Goal: Task Accomplishment & Management: Use online tool/utility

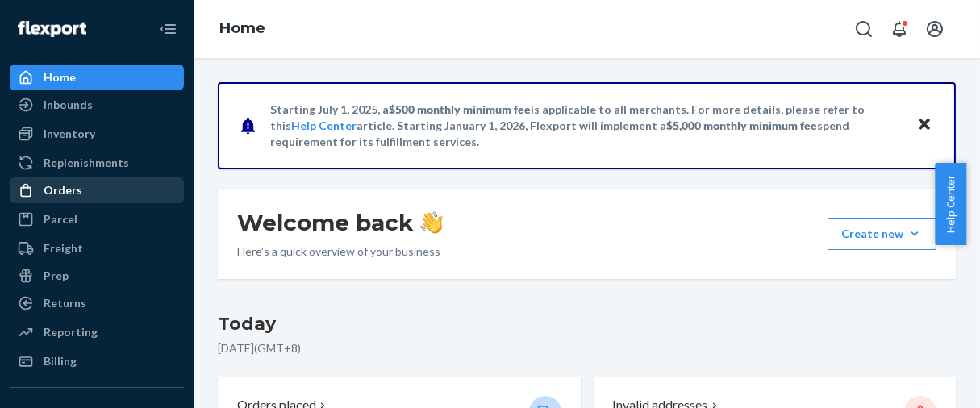
drag, startPoint x: 63, startPoint y: 179, endPoint x: 148, endPoint y: 185, distance: 85.7
click at [63, 179] on div "Orders" at bounding box center [96, 190] width 171 height 23
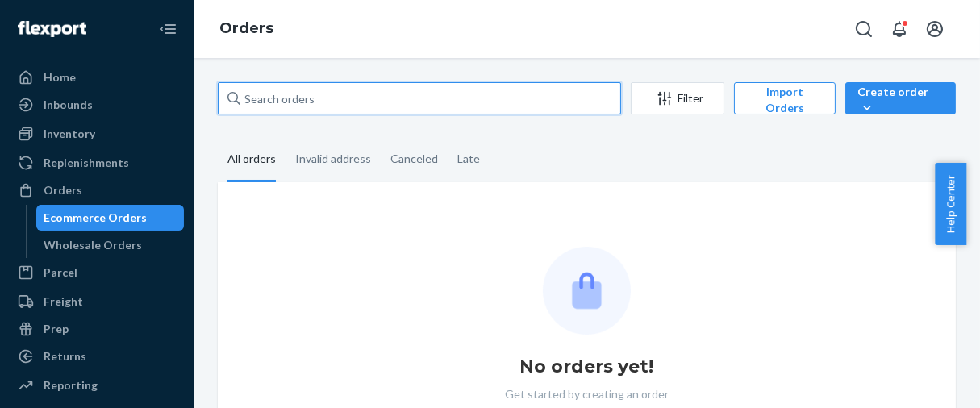
click at [291, 94] on input "text" at bounding box center [419, 98] width 403 height 32
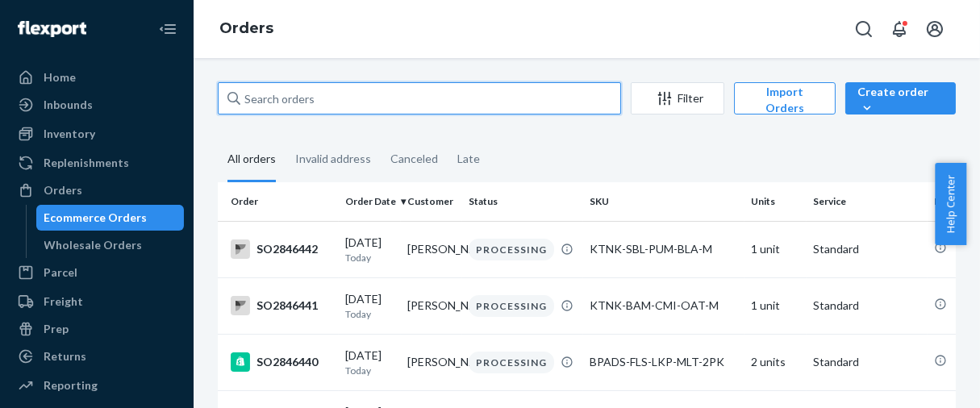
paste input "136424933"
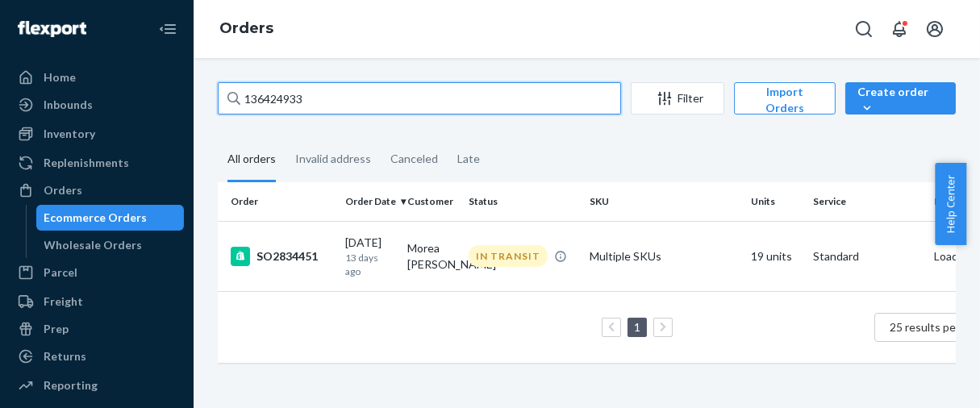
type input "136424933"
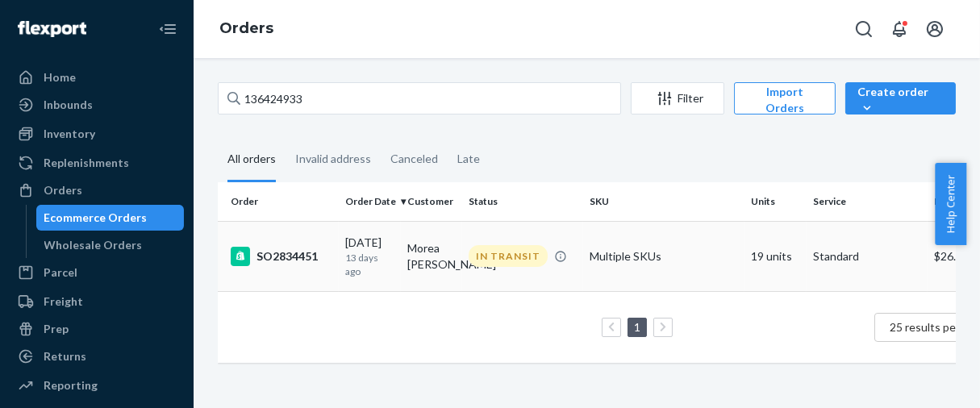
click at [264, 263] on div "SO2834451" at bounding box center [282, 256] width 102 height 19
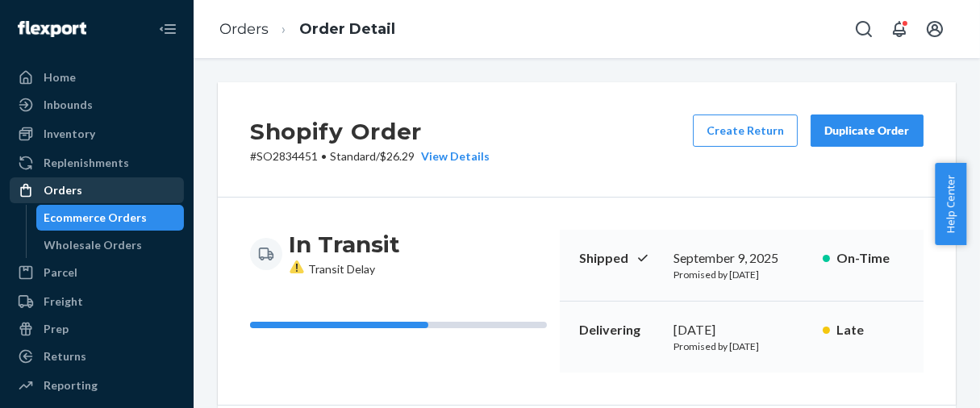
click at [90, 185] on div "Orders" at bounding box center [96, 190] width 171 height 23
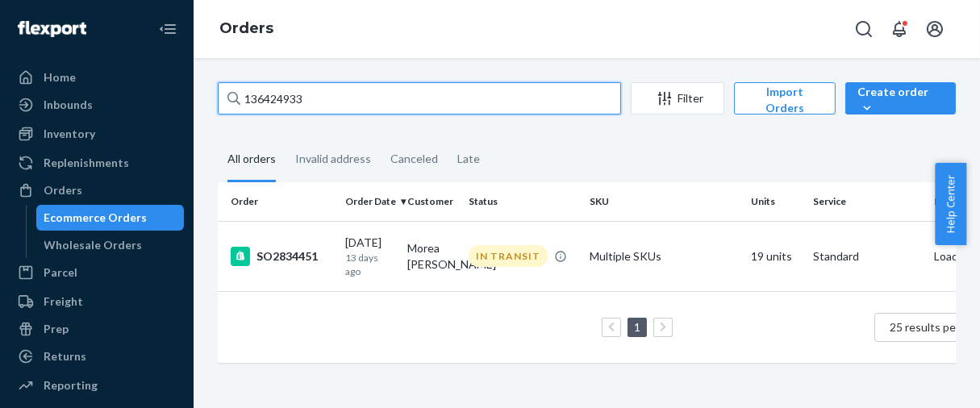
click at [335, 102] on input "136424933" at bounding box center [419, 98] width 403 height 32
drag, startPoint x: 307, startPoint y: 99, endPoint x: 169, endPoint y: 102, distance: 138.7
click at [169, 102] on div "Home Inbounds Shipping Plans Problems Inventory Products Branded Packaging Repl…" at bounding box center [490, 204] width 980 height 408
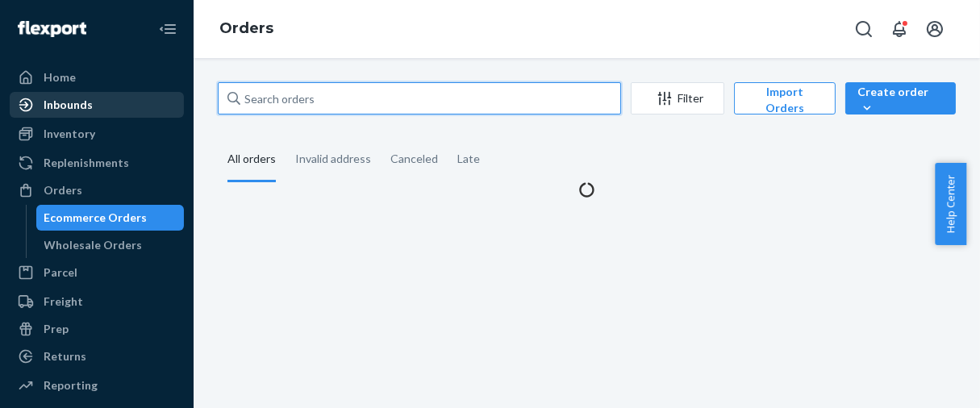
paste input "SO2841326"
type input "SO2841326"
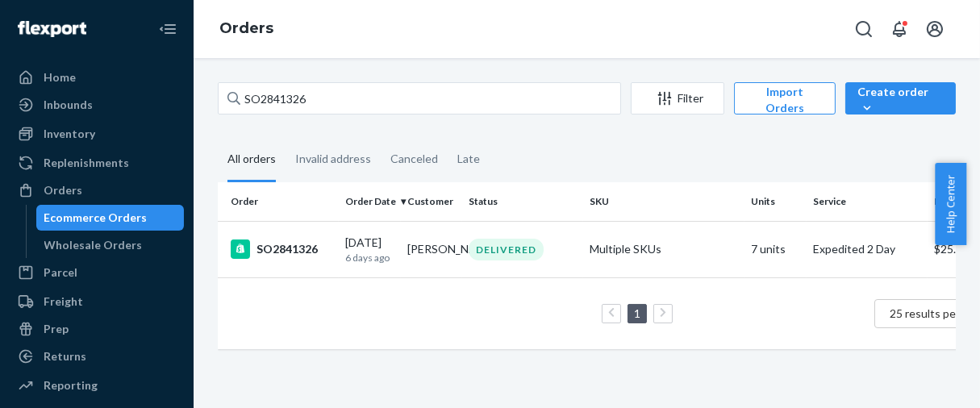
drag, startPoint x: 311, startPoint y: 251, endPoint x: 390, endPoint y: 244, distance: 79.4
click at [313, 250] on div "SO2841326" at bounding box center [282, 248] width 102 height 19
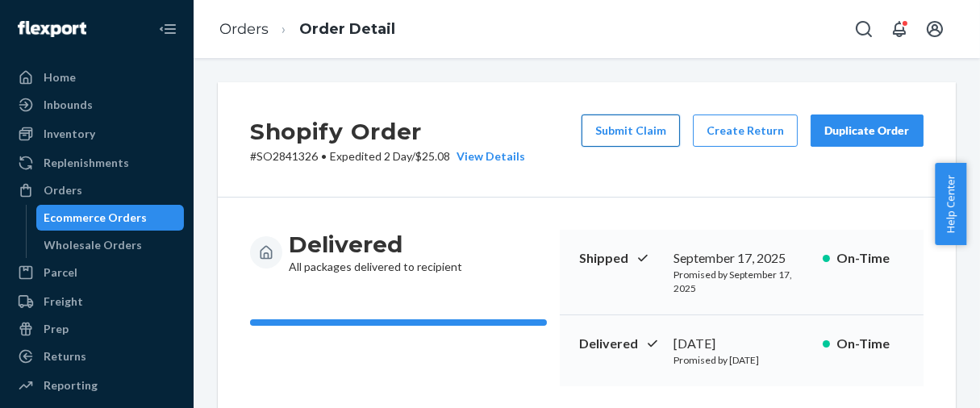
click at [610, 135] on button "Submit Claim" at bounding box center [630, 131] width 98 height 32
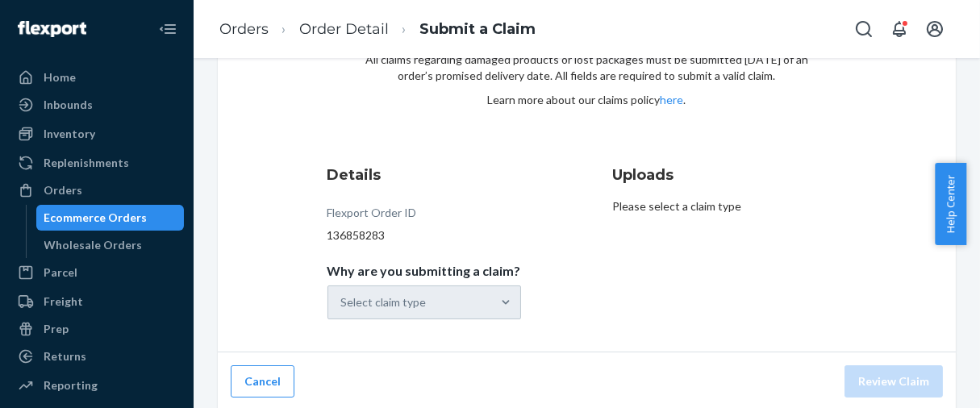
scroll to position [108, 0]
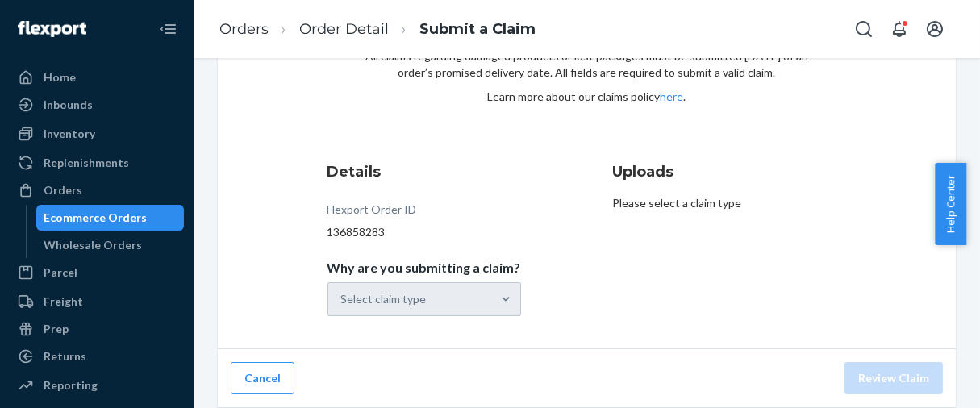
click at [471, 316] on div "Details Flexport Order ID 136858283 Why are you submitting a claim? Select clai…" at bounding box center [444, 239] width 234 height 174
click at [493, 295] on div "Select claim type" at bounding box center [424, 299] width 194 height 34
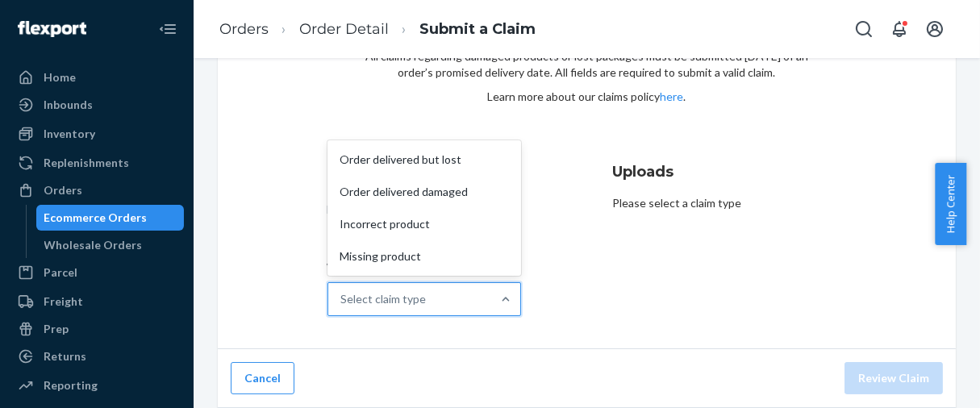
click at [479, 302] on div "Select claim type" at bounding box center [409, 299] width 163 height 32
click at [343, 302] on input "Why are you submitting a claim? option Order delivered but lost focused, 1 of 4…" at bounding box center [342, 299] width 2 height 16
click at [411, 161] on div "Order delivered but lost" at bounding box center [424, 160] width 187 height 32
click at [343, 291] on input "Why are you submitting a claim? option Order delivered but lost focused, 1 of 4…" at bounding box center [342, 299] width 2 height 16
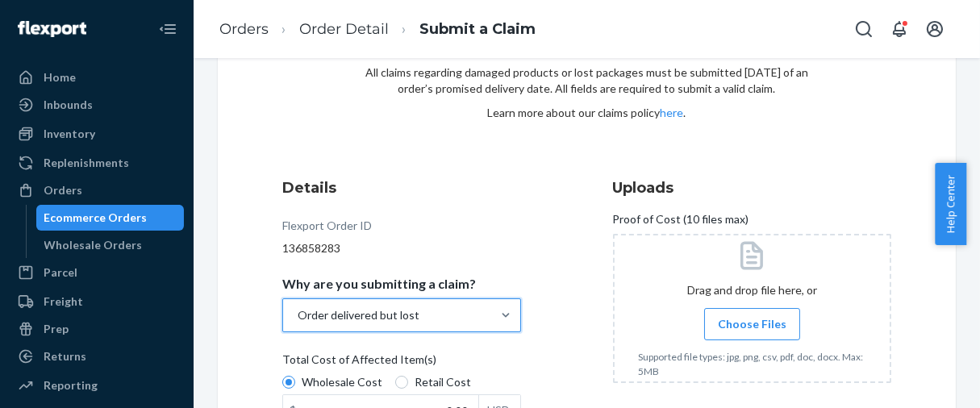
scroll to position [189, 0]
